Goal: Find specific page/section: Find specific page/section

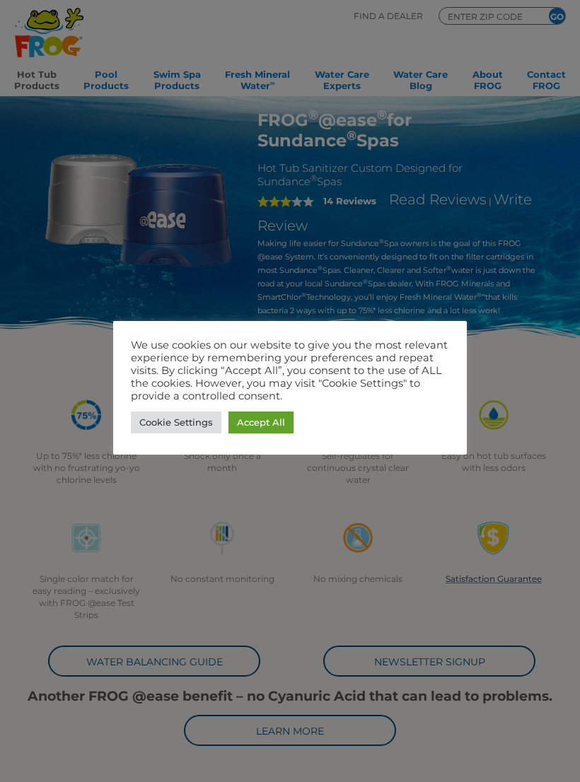
click at [161, 418] on link "Cookie Settings" at bounding box center [176, 423] width 91 height 22
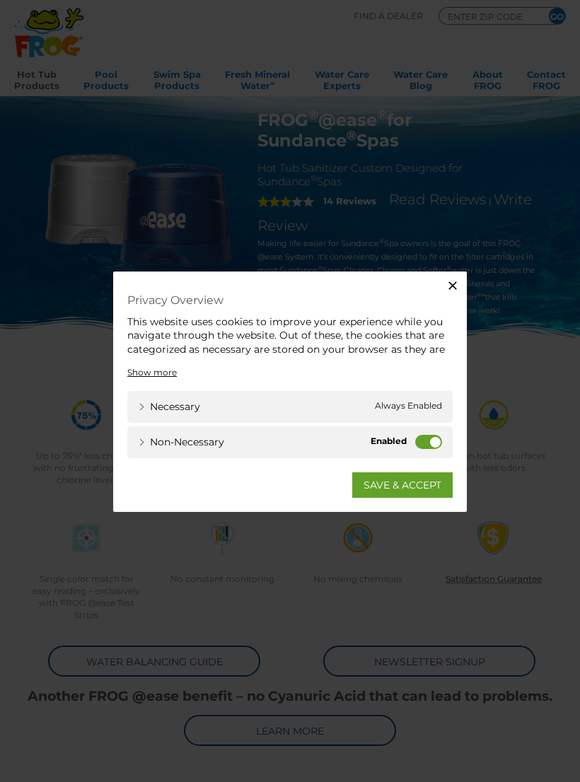
click at [372, 484] on link "SAVE & ACCEPT" at bounding box center [402, 484] width 100 height 25
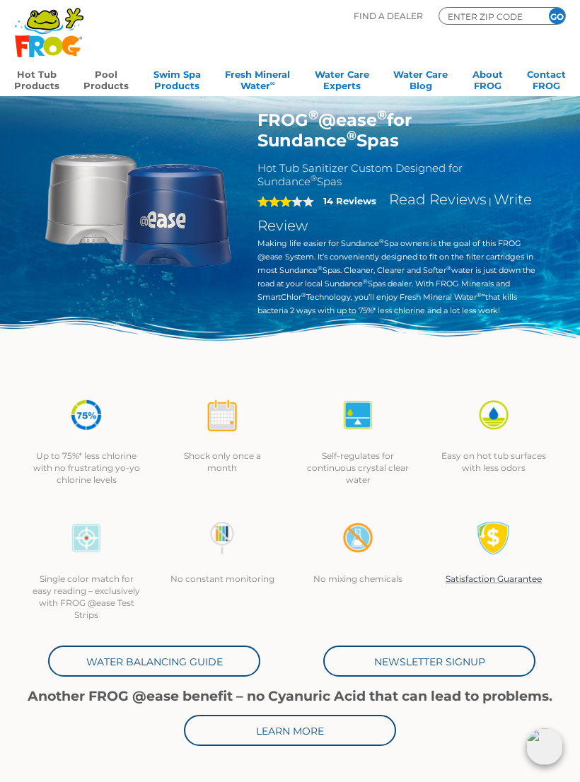
click at [91, 83] on link "Pool Products" at bounding box center [105, 78] width 45 height 28
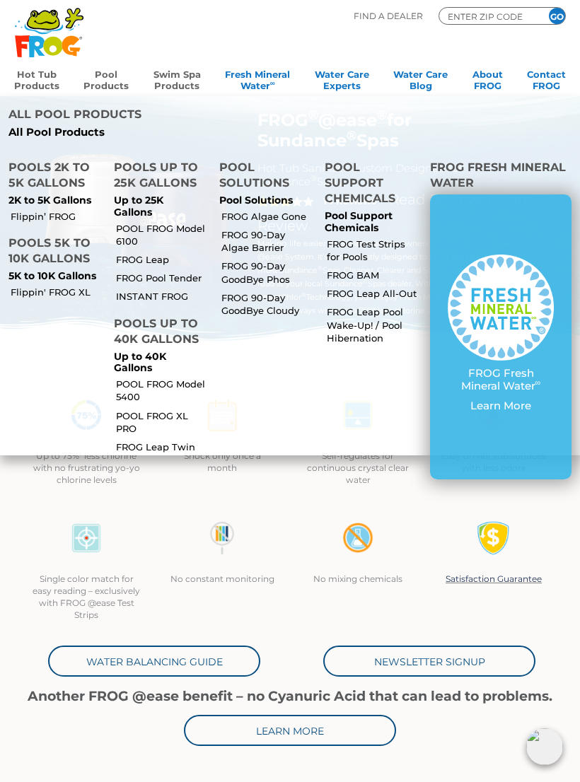
click at [163, 82] on link "Swim Spa Products" at bounding box center [176, 78] width 47 height 28
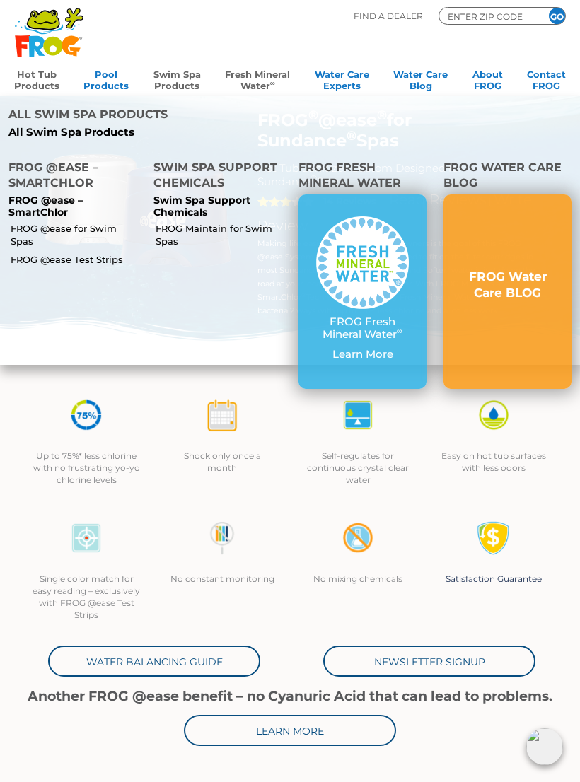
click at [241, 73] on link "Fresh Mineral Water ∞" at bounding box center [257, 78] width 65 height 28
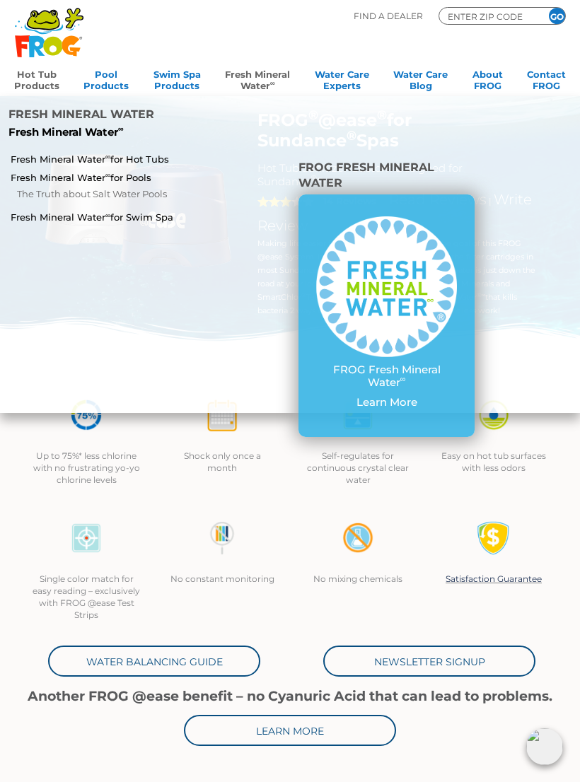
click at [22, 71] on link "Hot Tub Products" at bounding box center [36, 78] width 45 height 28
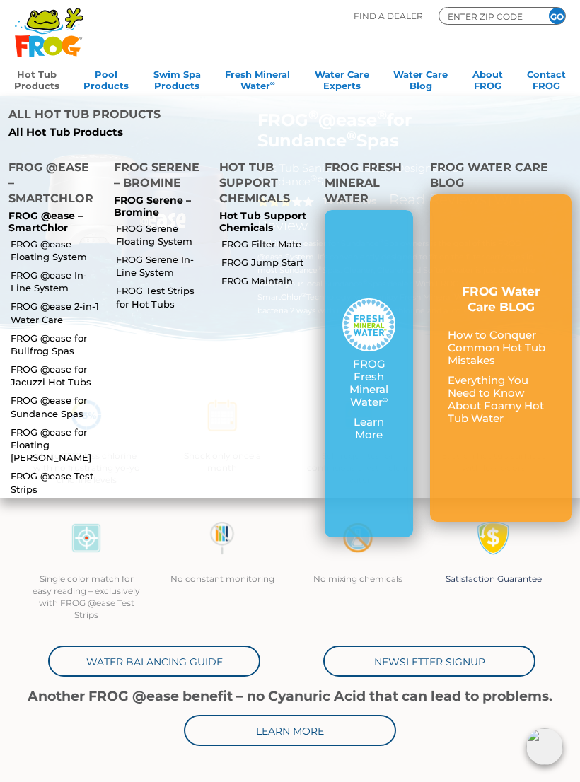
click at [21, 269] on link "FROG @ease In-Line System" at bounding box center [56, 281] width 91 height 25
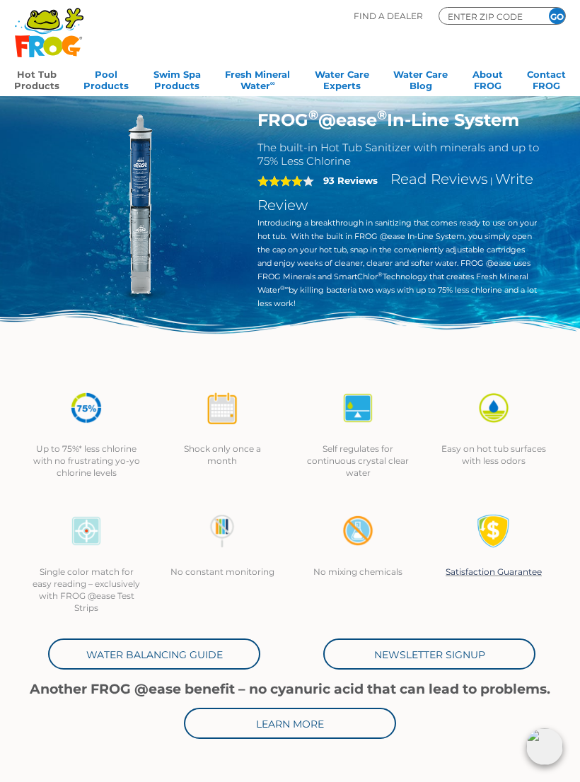
click at [23, 74] on link "Hot Tub Products" at bounding box center [36, 78] width 45 height 28
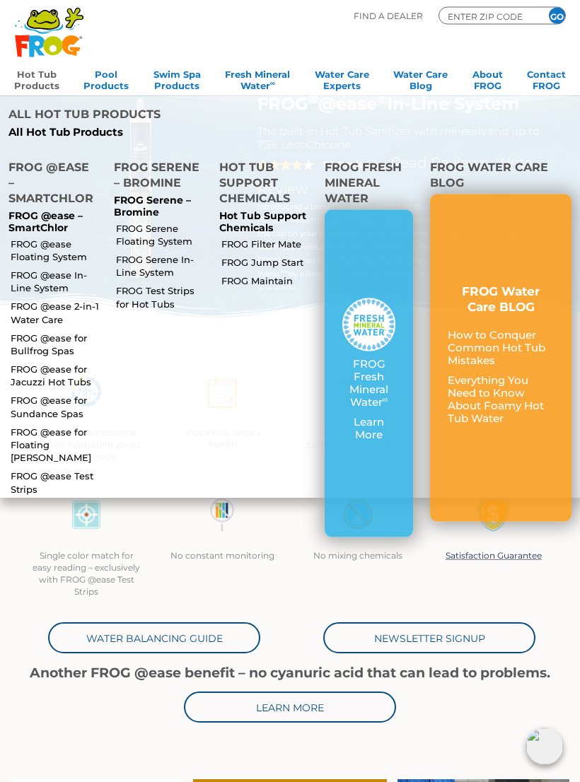
scroll to position [3, 0]
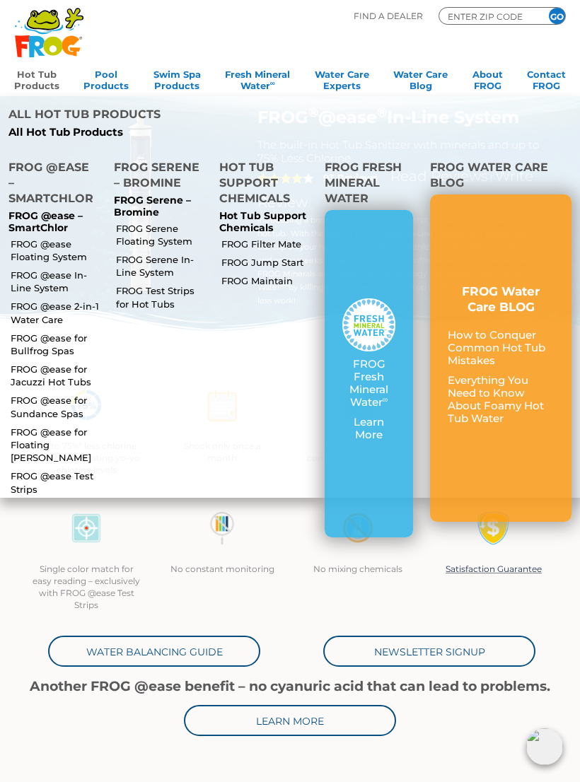
click at [18, 394] on link "FROG @ease for Sundance Spas" at bounding box center [56, 406] width 91 height 25
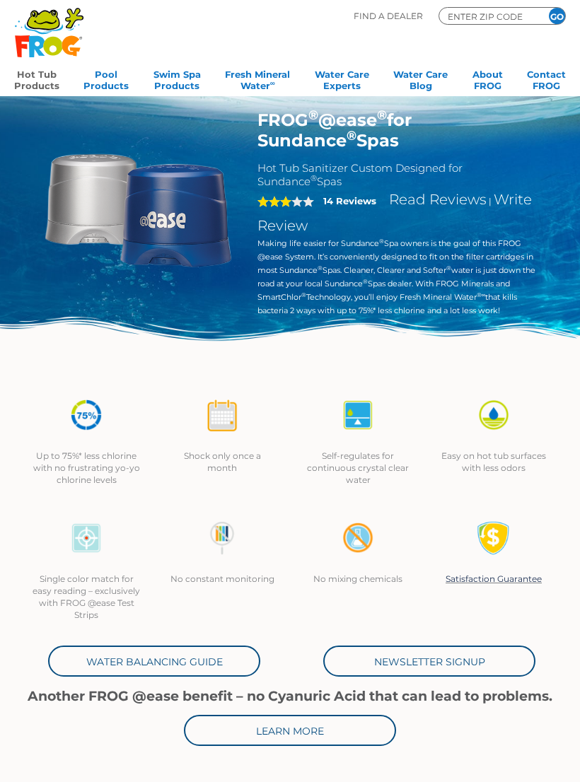
click at [94, 214] on img at bounding box center [138, 208] width 197 height 197
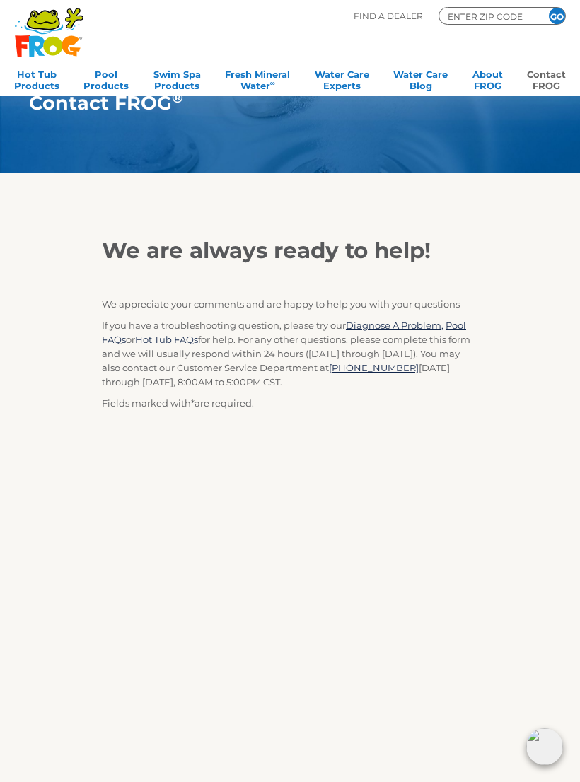
click at [446, 14] on input "ENTER ZIP CODE" at bounding box center [488, 16] width 85 height 13
type input "11942"
click at [557, 16] on input "GO" at bounding box center [557, 16] width 16 height 16
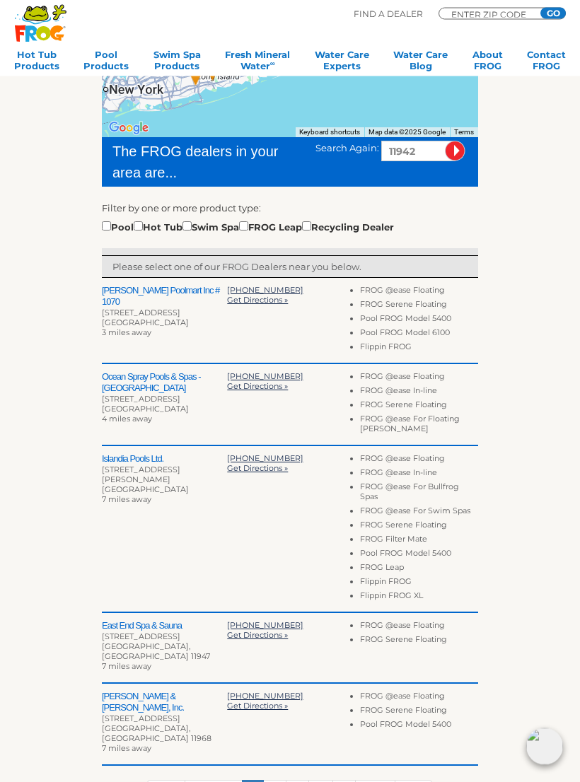
scroll to position [254, 0]
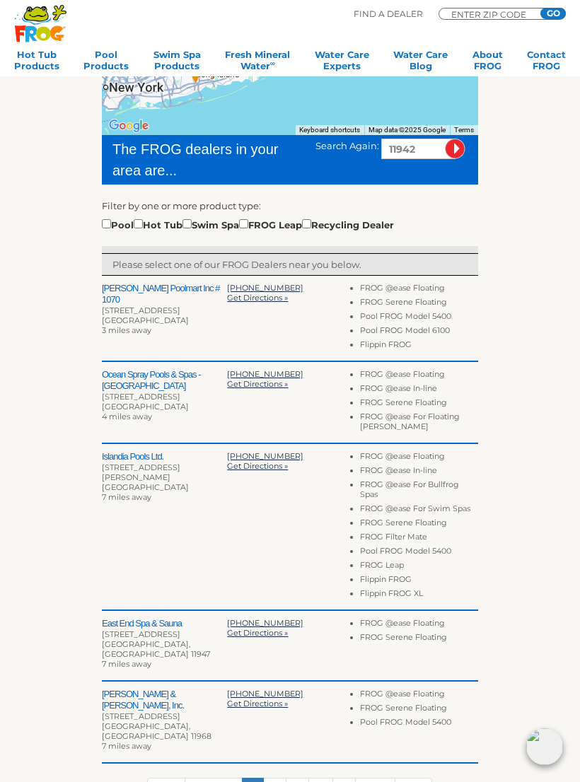
click at [143, 223] on input "checkbox" at bounding box center [138, 223] width 9 height 9
checkbox input "true"
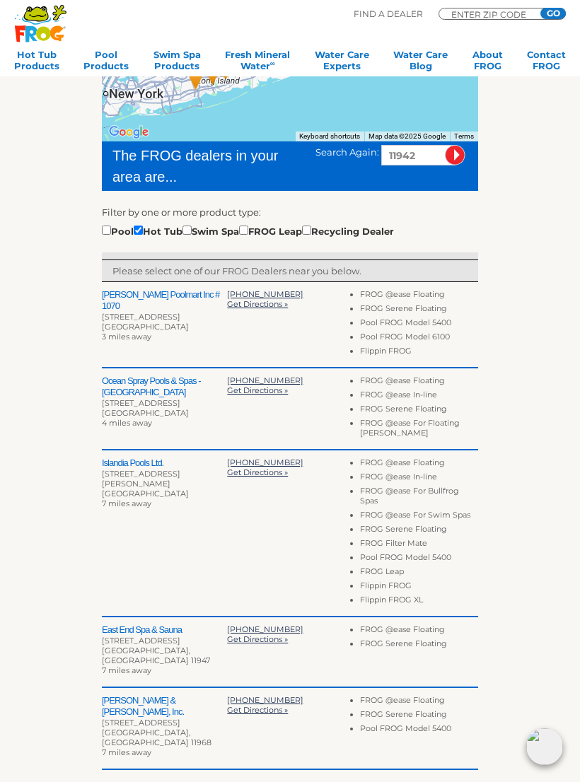
click at [368, 395] on li "FROG @ease In-line" at bounding box center [419, 397] width 118 height 14
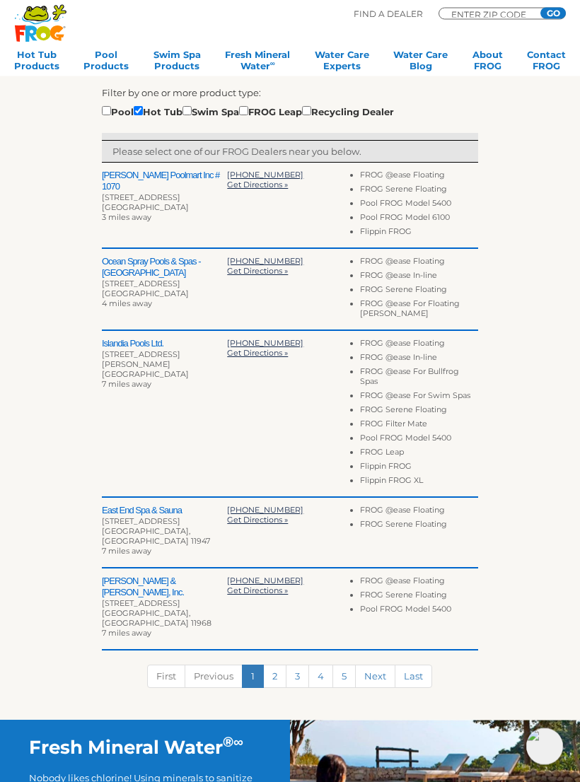
scroll to position [367, 0]
click at [274, 665] on link "2" at bounding box center [274, 676] width 23 height 23
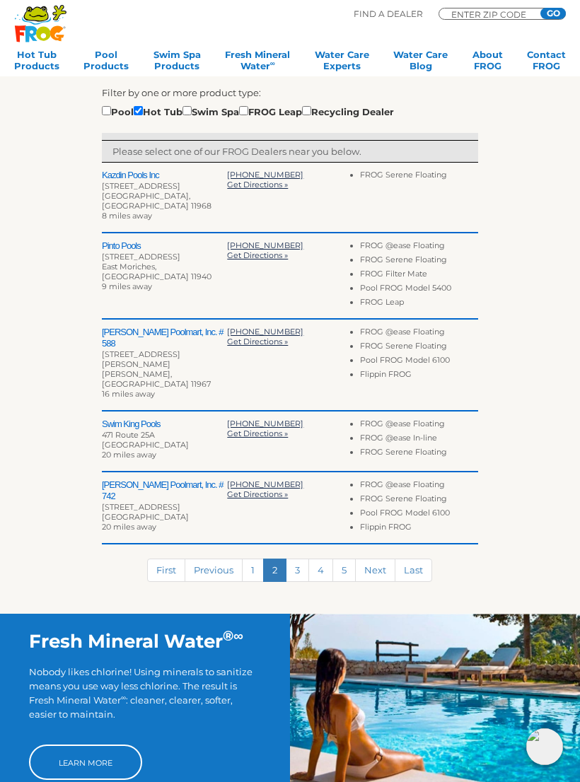
click at [301, 559] on link "3" at bounding box center [297, 570] width 23 height 23
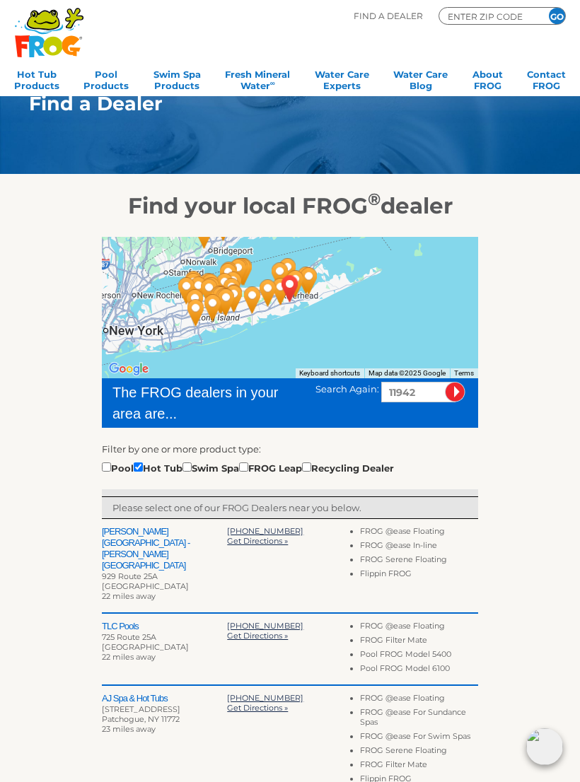
scroll to position [0, 0]
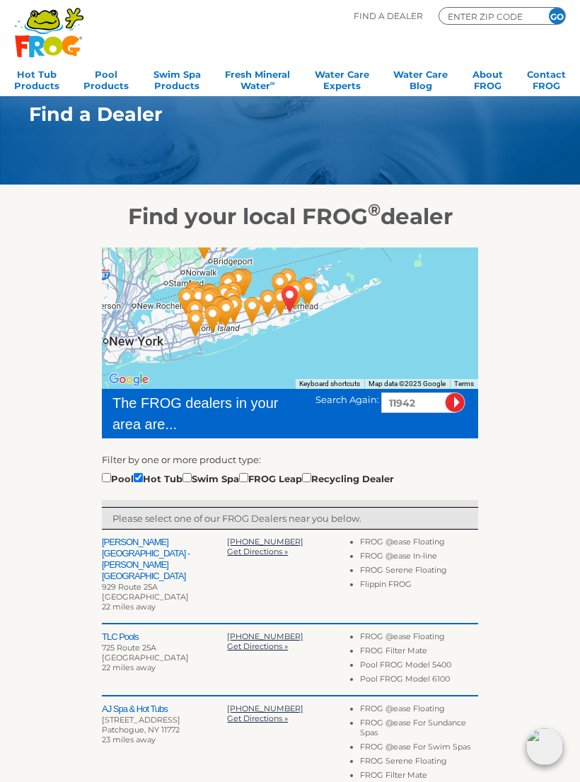
click at [423, 400] on input "11942" at bounding box center [418, 403] width 74 height 21
type input "11772"
click at [455, 402] on input "image" at bounding box center [455, 403] width 21 height 21
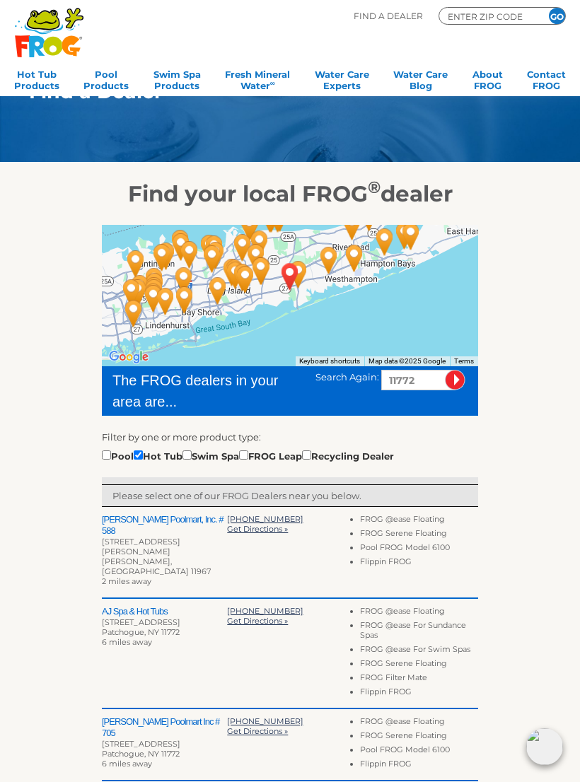
scroll to position [18, 0]
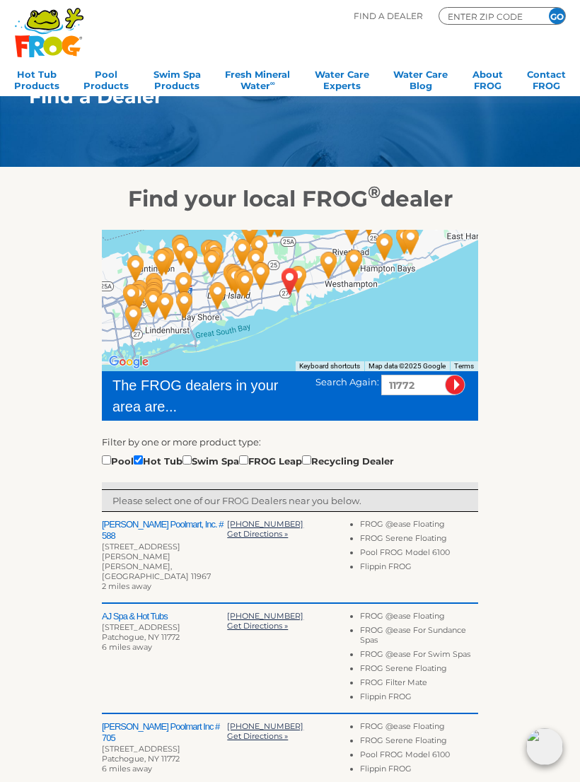
click at [422, 385] on input "11772" at bounding box center [418, 385] width 74 height 21
type input "11942"
click at [455, 385] on input "image" at bounding box center [455, 385] width 21 height 21
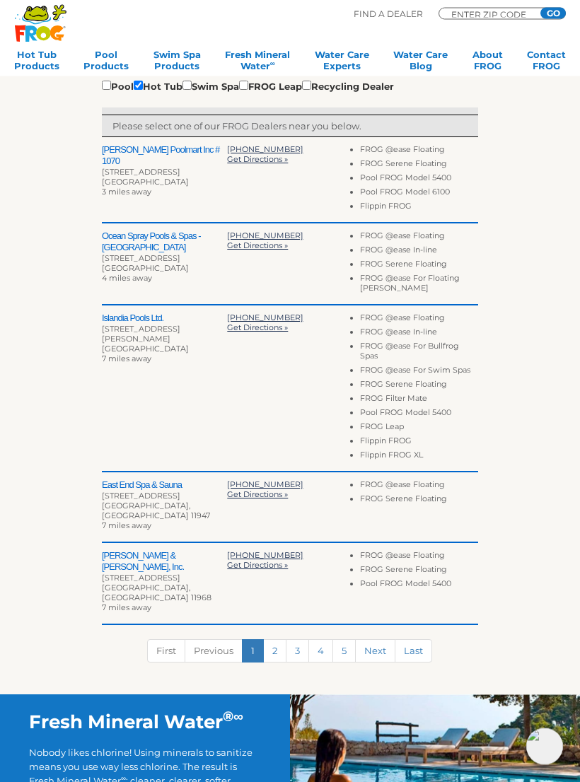
scroll to position [393, 0]
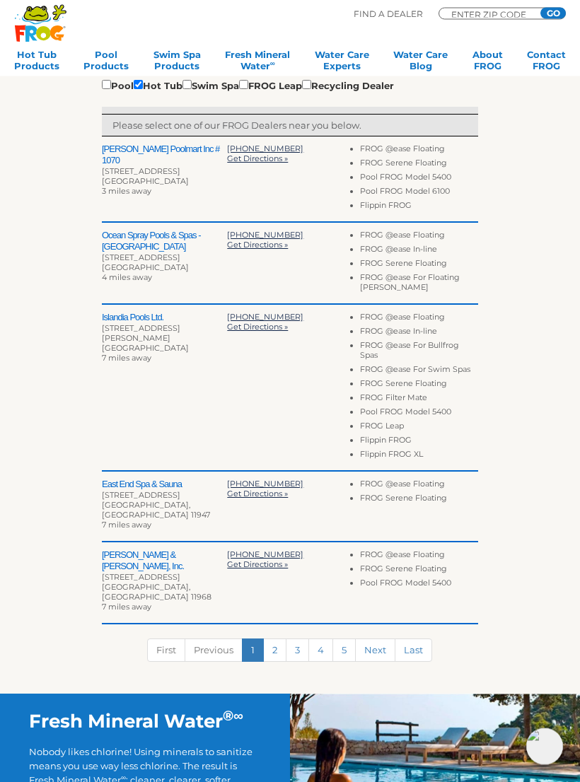
click at [117, 328] on div "[STREET_ADDRESS][PERSON_NAME]" at bounding box center [164, 334] width 125 height 20
click at [111, 344] on div "[GEOGRAPHIC_DATA]" at bounding box center [164, 349] width 125 height 10
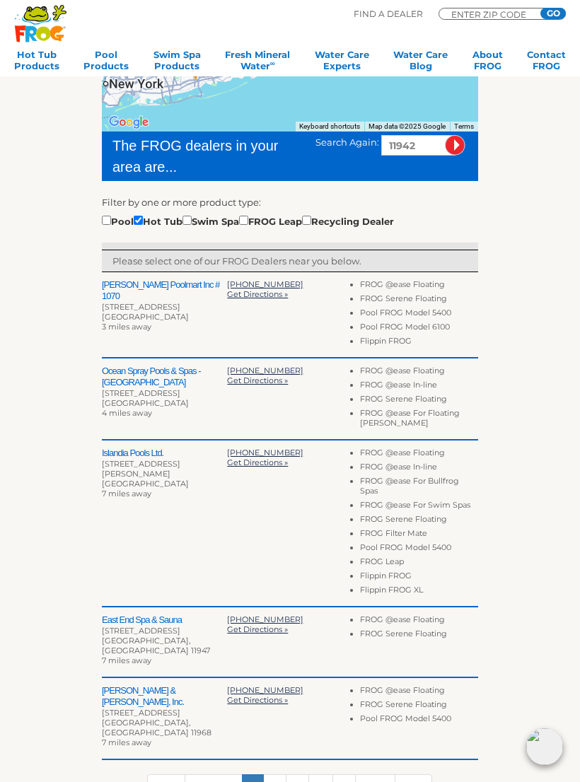
scroll to position [0, 0]
